Goal: Transaction & Acquisition: Purchase product/service

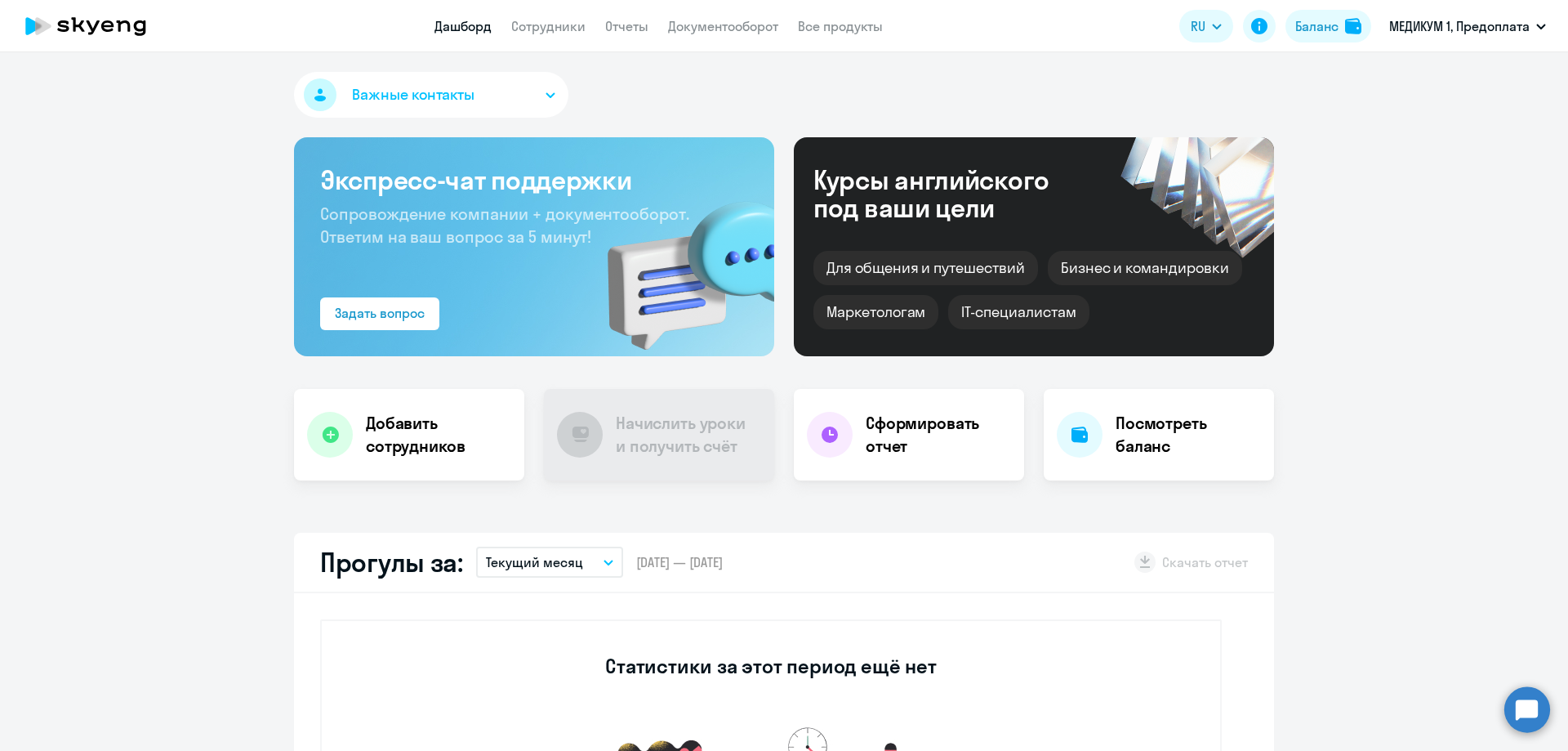
click at [1319, 27] on div "Баланс" at bounding box center [1316, 26] width 43 height 20
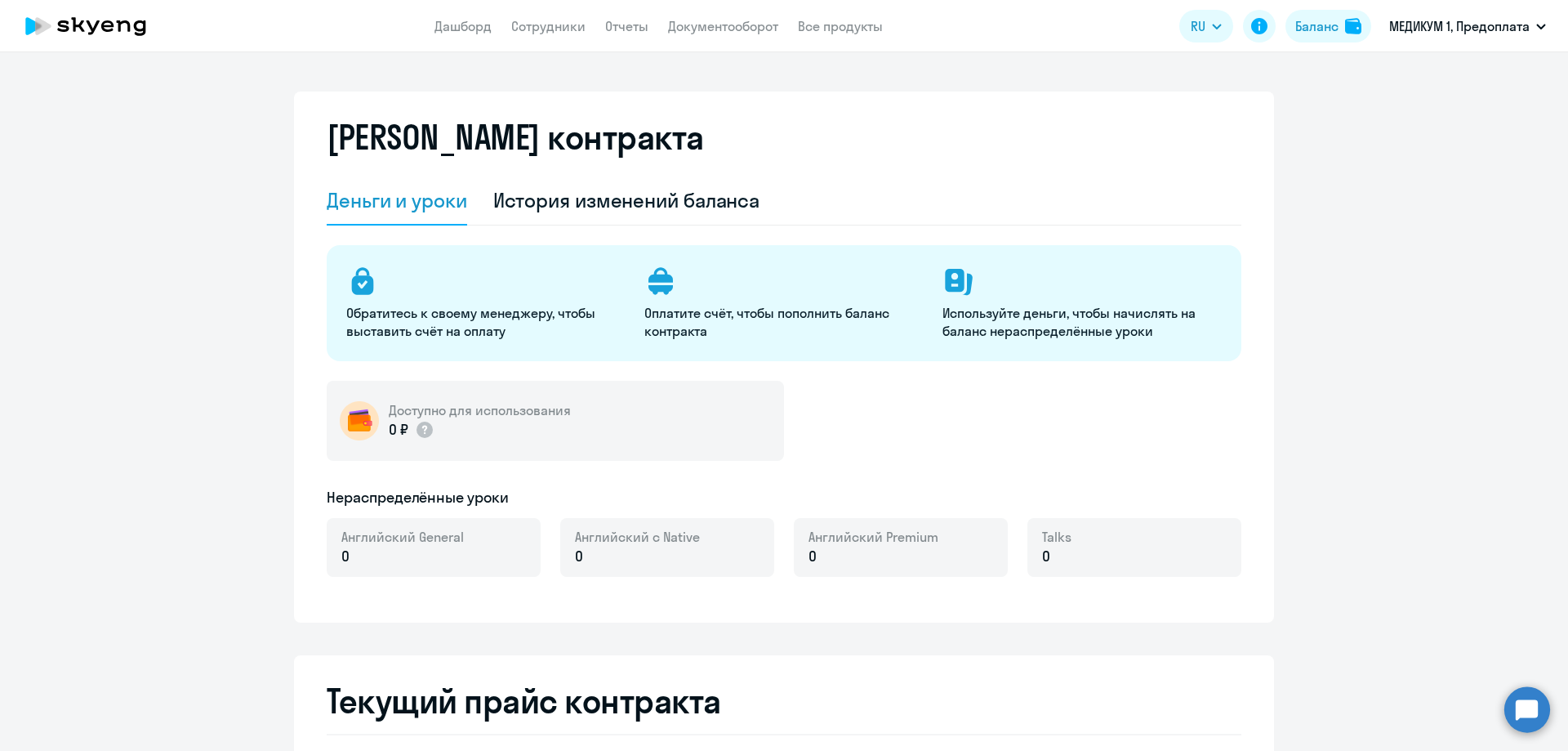
select select "english_adult_not_native_speaker"
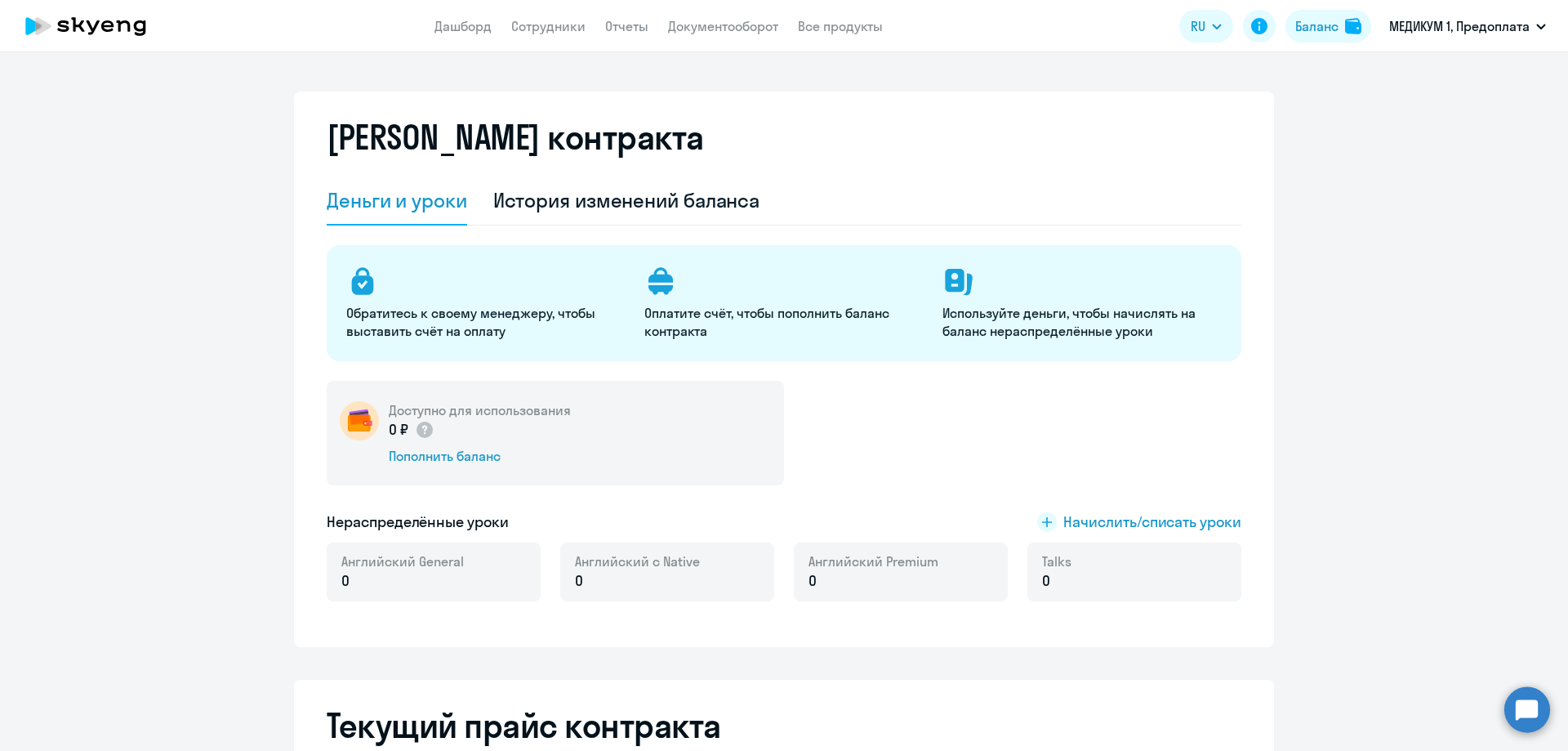
click at [468, 446] on div "0 ₽ Пополнить баланс" at bounding box center [480, 441] width 182 height 46
click at [470, 460] on div "Пополнить баланс" at bounding box center [480, 456] width 182 height 18
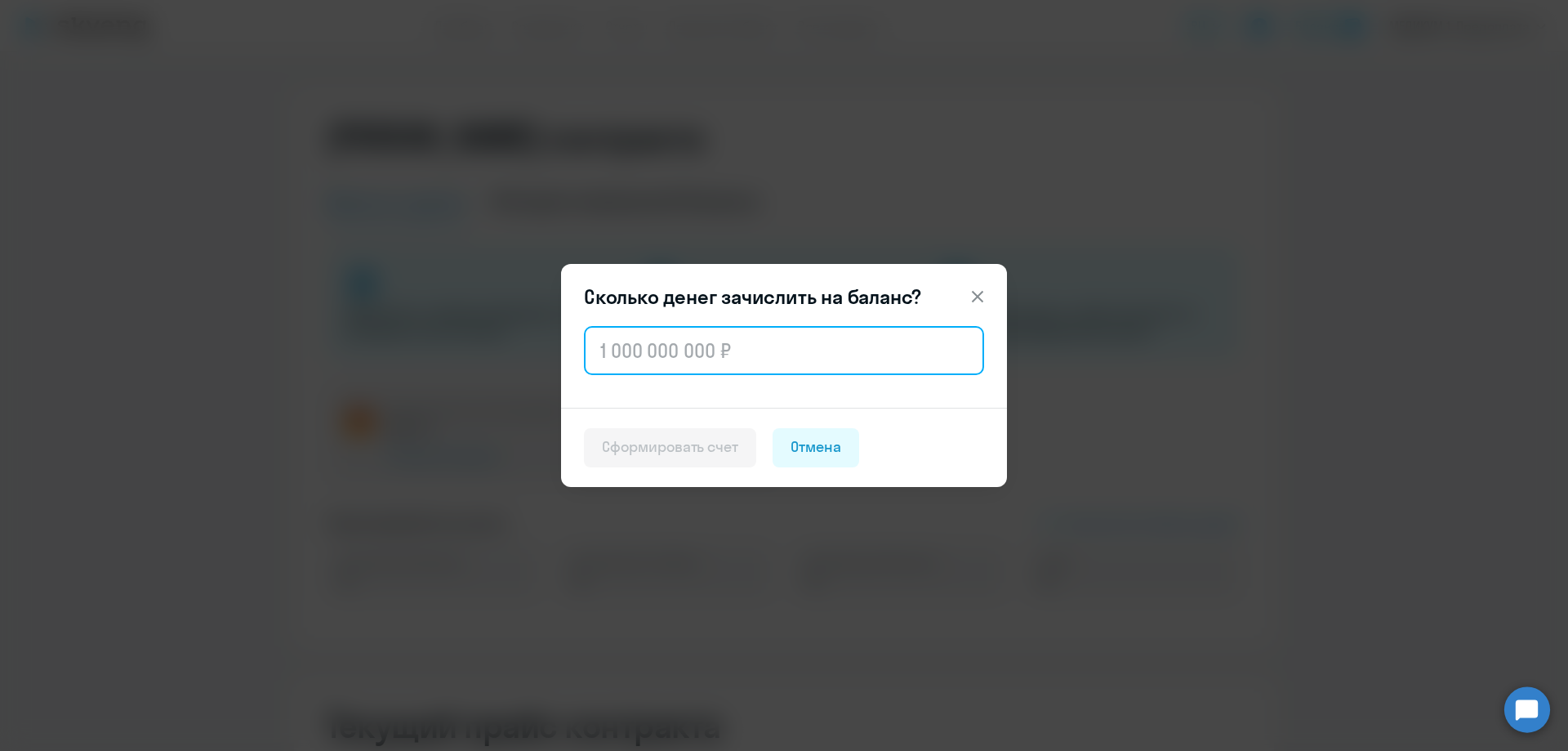
click at [714, 352] on input "text" at bounding box center [784, 350] width 400 height 49
paste input "28 640"
type input "28 640"
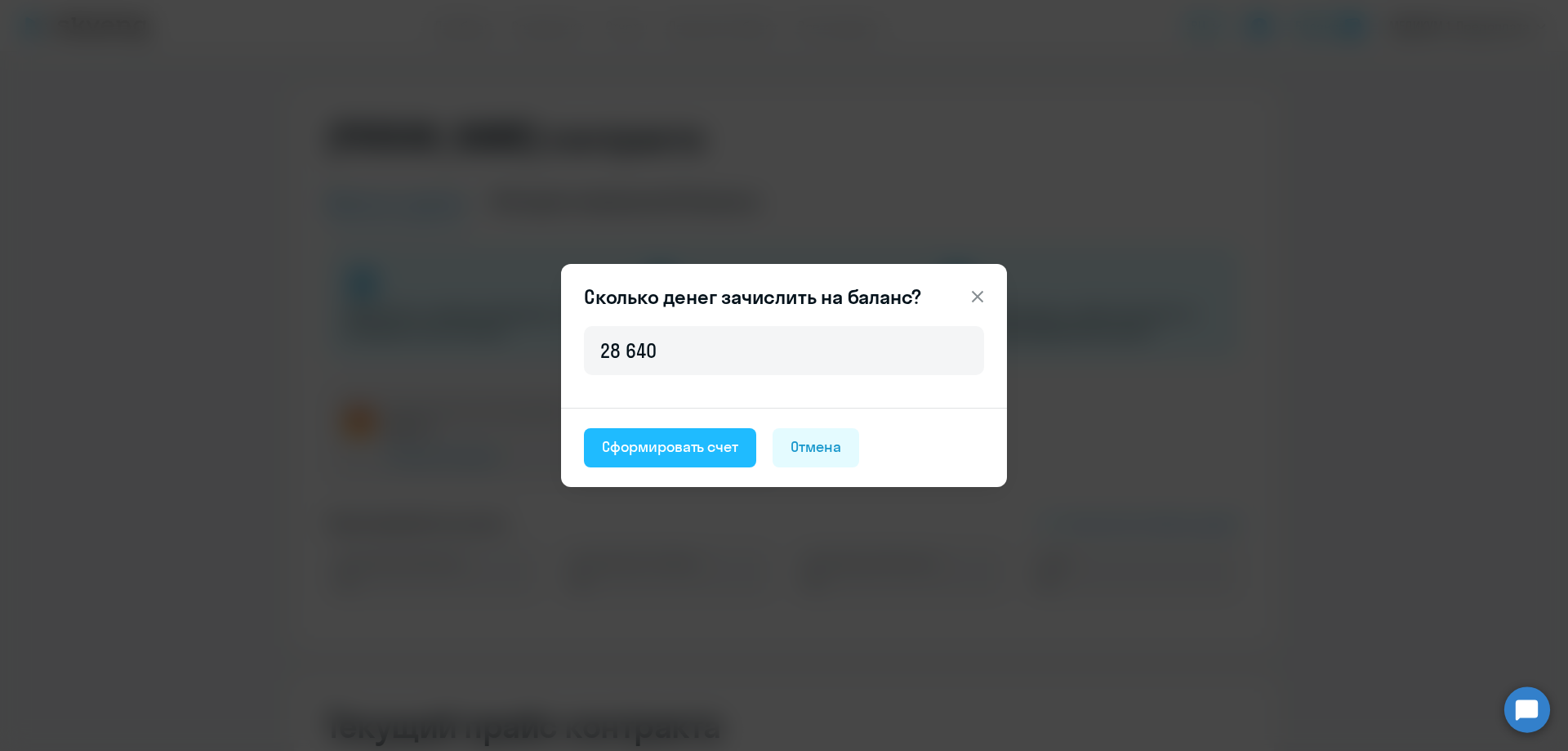
click at [663, 445] on div "Сформировать счет" at bounding box center [669, 447] width 137 height 21
